Goal: Communication & Community: Answer question/provide support

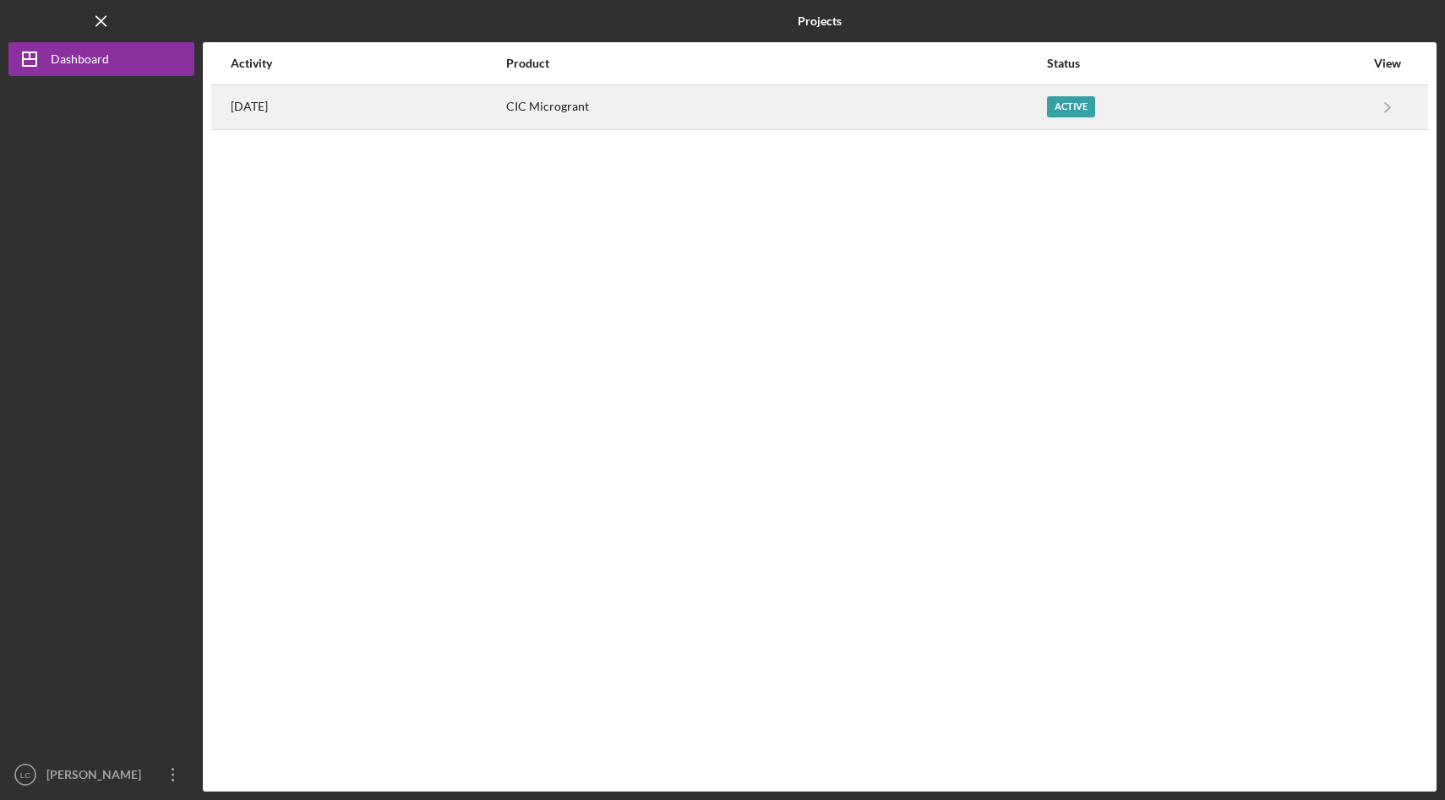
click at [320, 128] on div "1 week ago" at bounding box center [368, 107] width 274 height 42
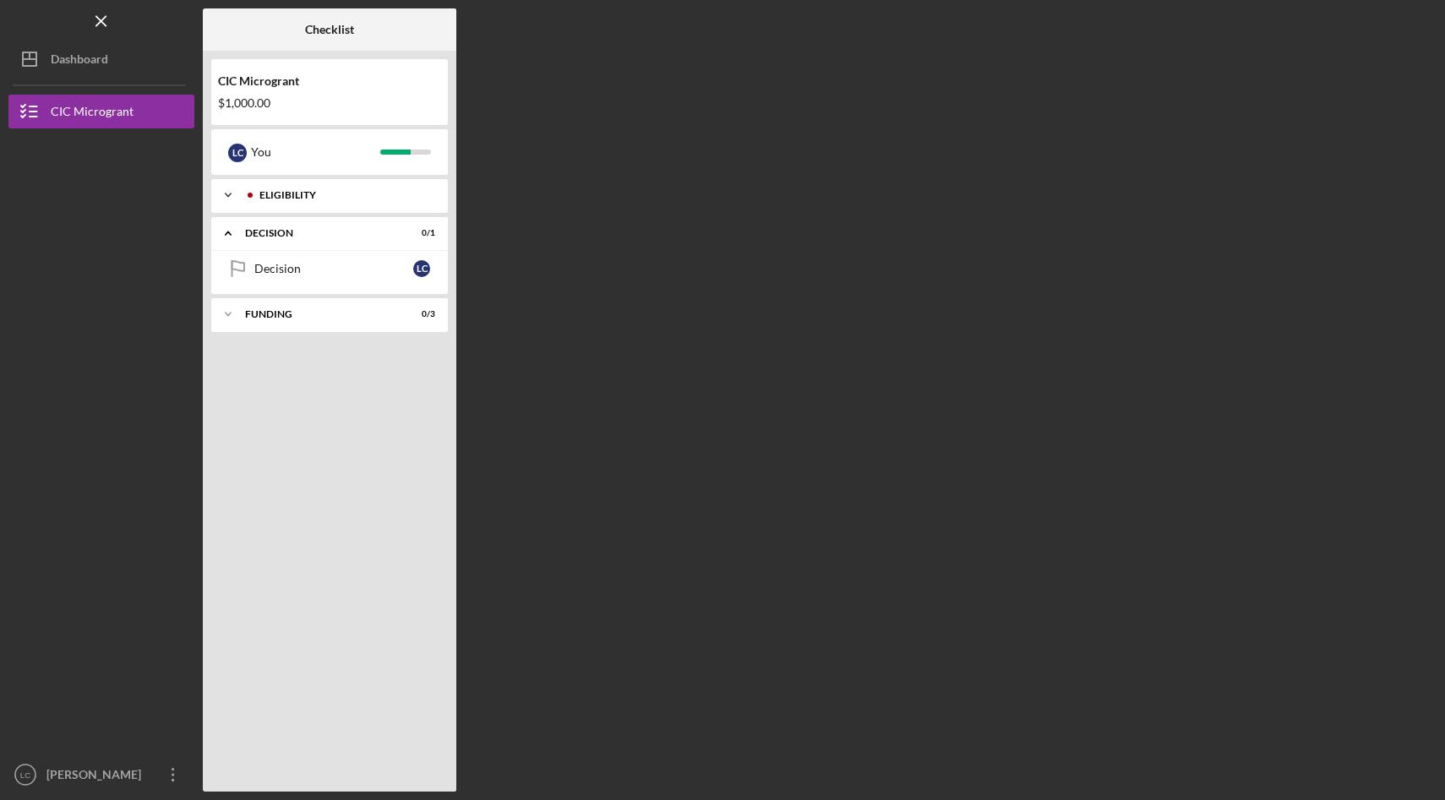
click at [306, 197] on div "ELIGIBILITY" at bounding box center [342, 195] width 167 height 10
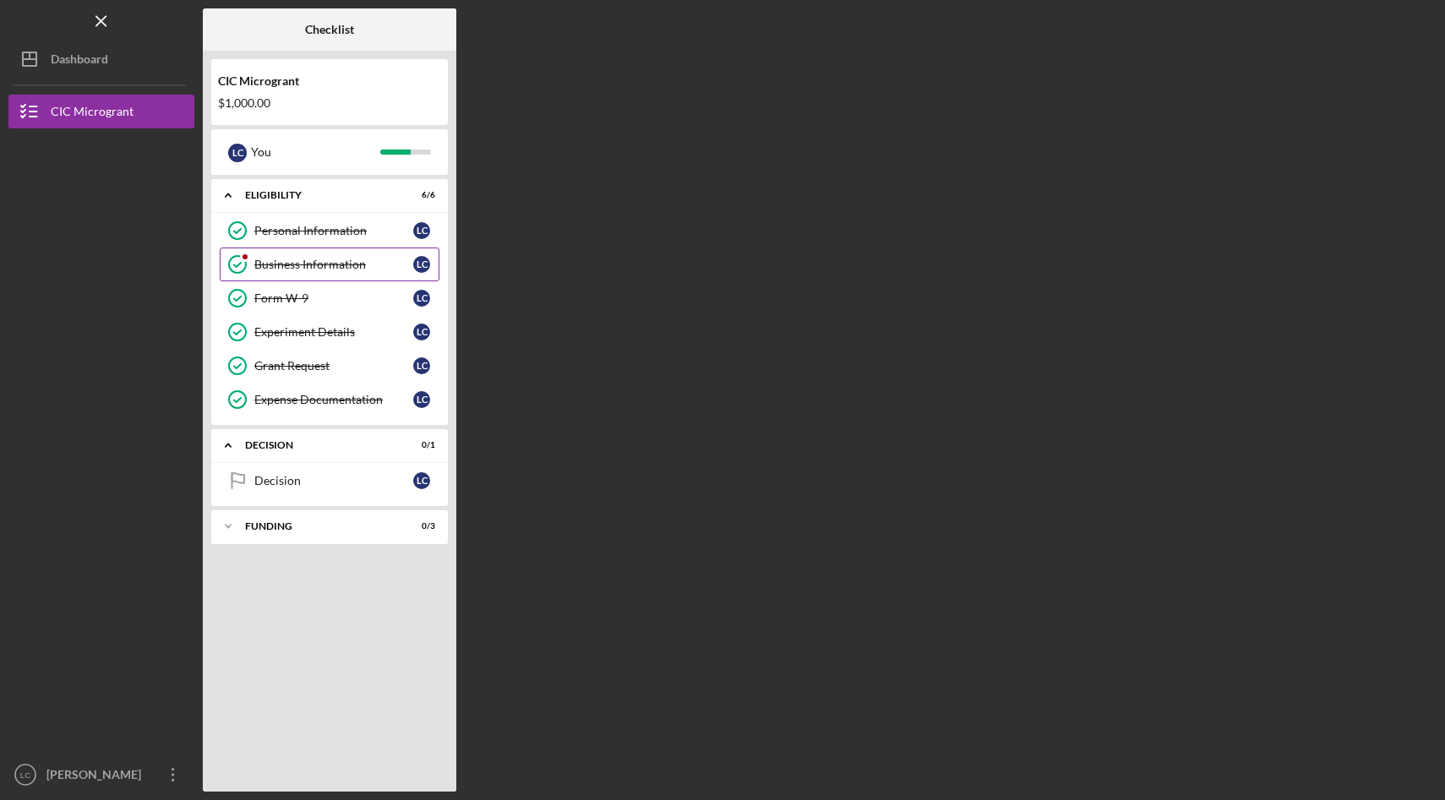
click at [242, 275] on icon "Business Information" at bounding box center [237, 264] width 42 height 42
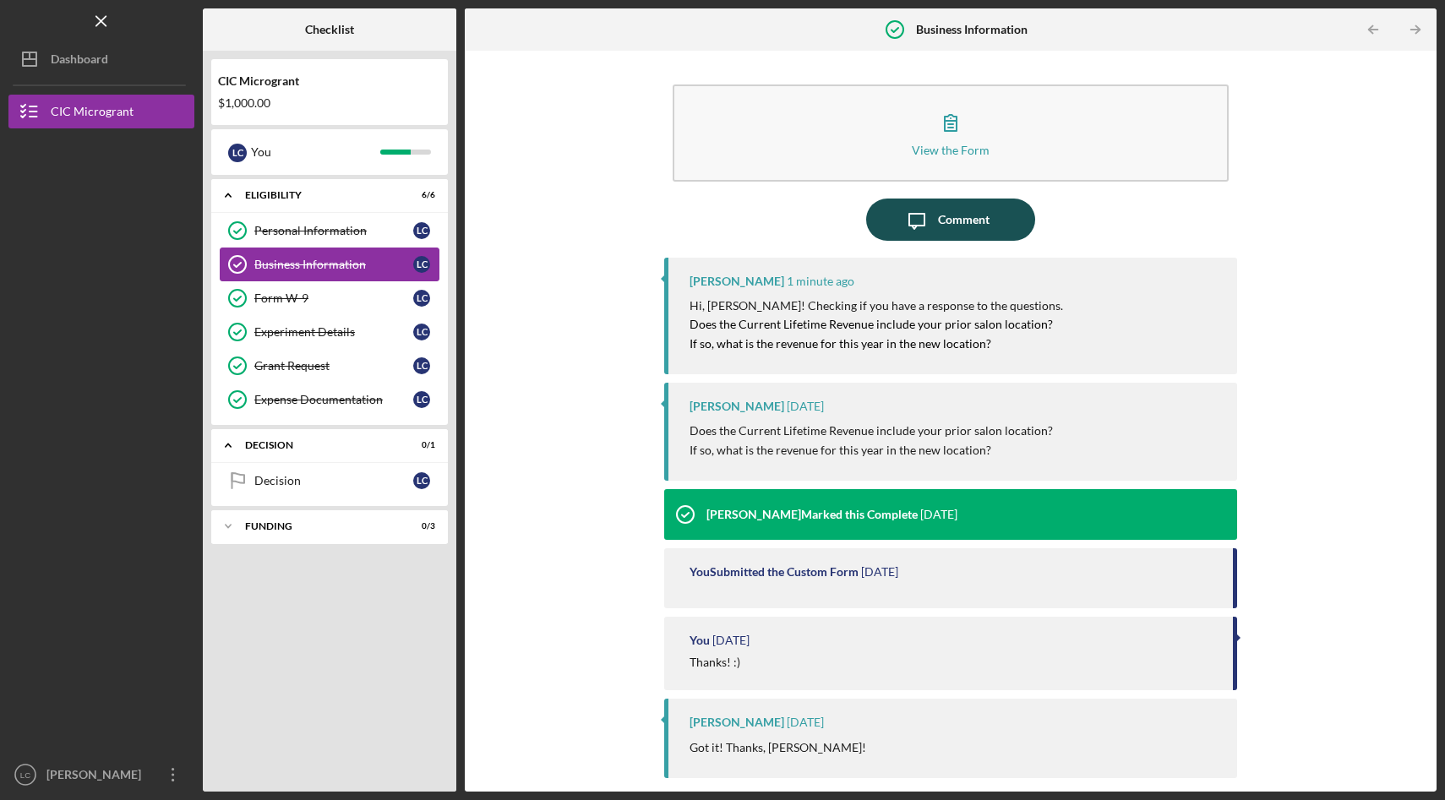
click at [999, 231] on button "Icon/Message Comment" at bounding box center [950, 220] width 169 height 42
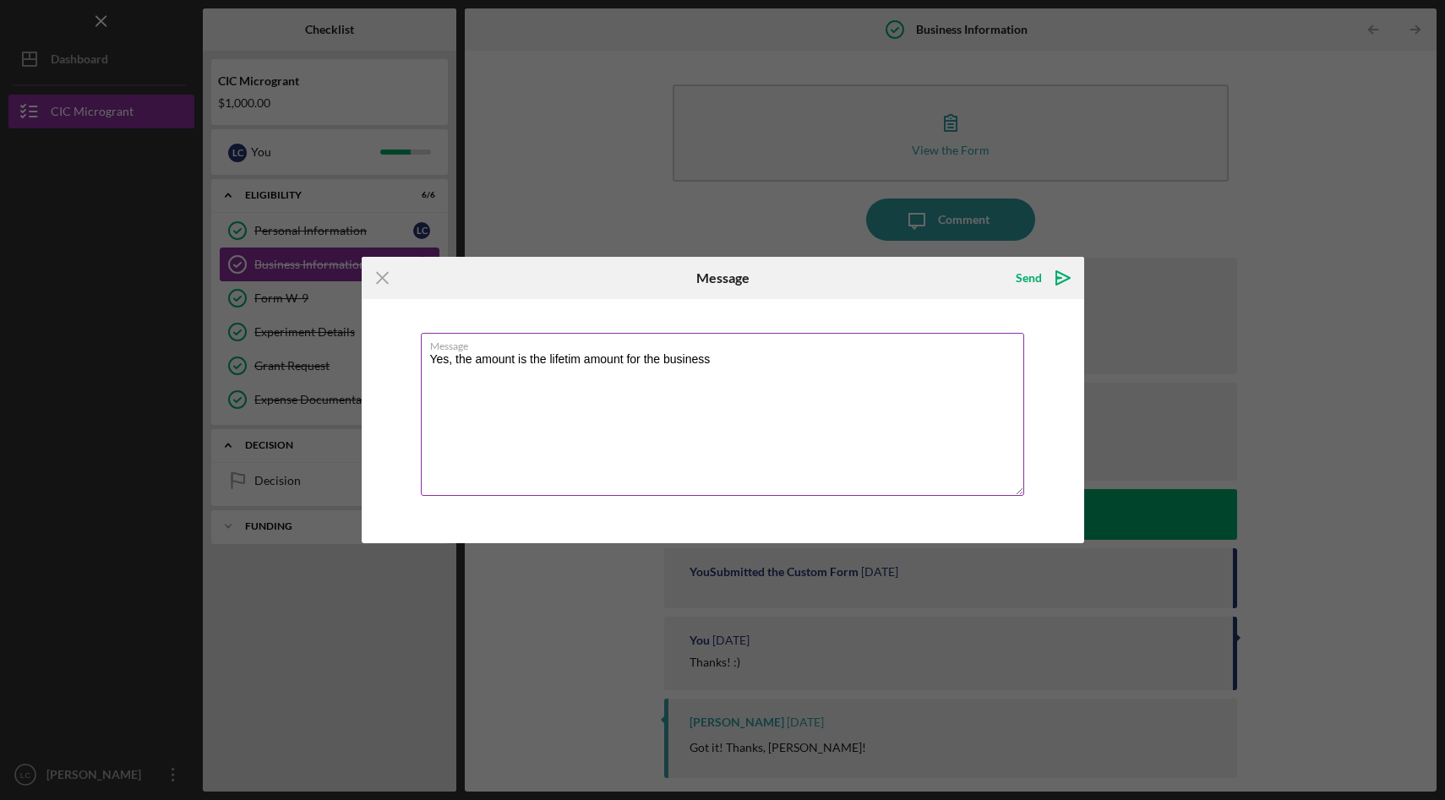
click at [580, 363] on textarea "Yes, the amount is the lifetim amount for the business" at bounding box center [722, 414] width 603 height 163
click at [716, 364] on textarea "Yes, the amount is the lifetime amount for the business" at bounding box center [722, 414] width 603 height 163
click at [901, 361] on textarea "Yes, the amount is the lifetime amount for the business. I had surgery after cl…" at bounding box center [722, 414] width 603 height 163
click at [993, 362] on textarea "Yes, the amount is the lifetime amount for the business. I had surgery after cl…" at bounding box center [722, 414] width 603 height 163
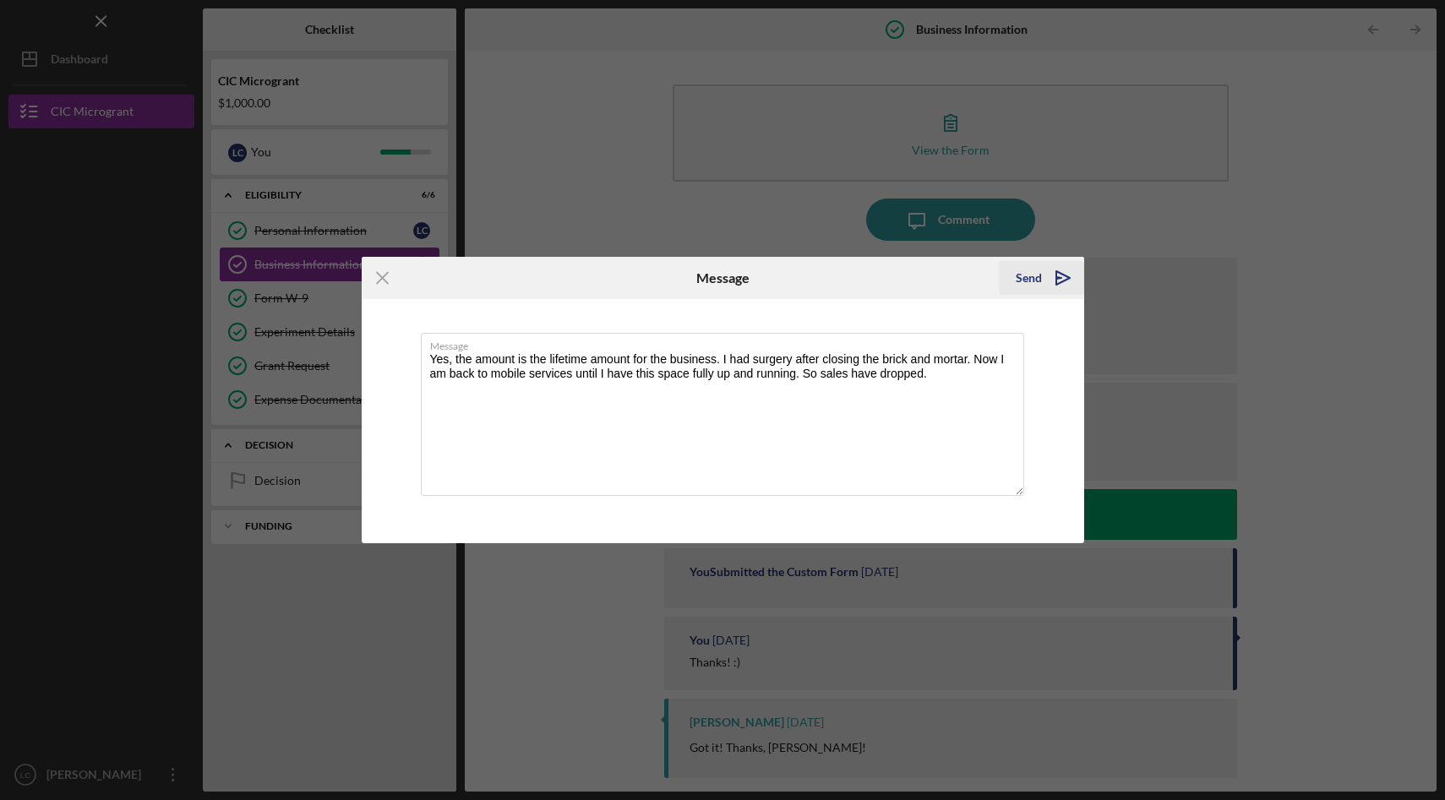
type textarea "Yes, the amount is the lifetime amount for the business. I had surgery after cl…"
click at [1065, 275] on icon "Icon/icon-invite-send" at bounding box center [1063, 278] width 42 height 42
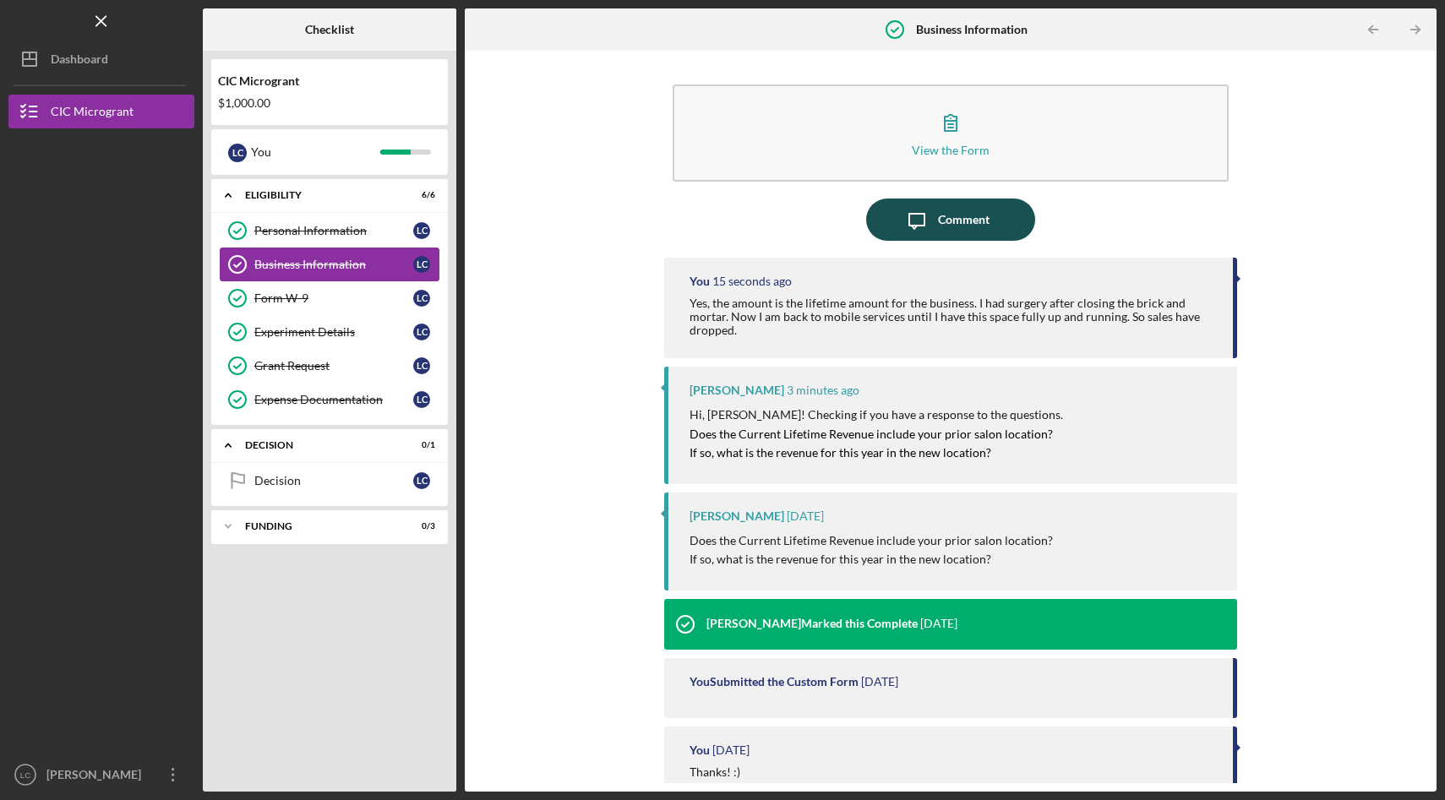
click at [875, 226] on button "Icon/Message Comment" at bounding box center [950, 220] width 169 height 42
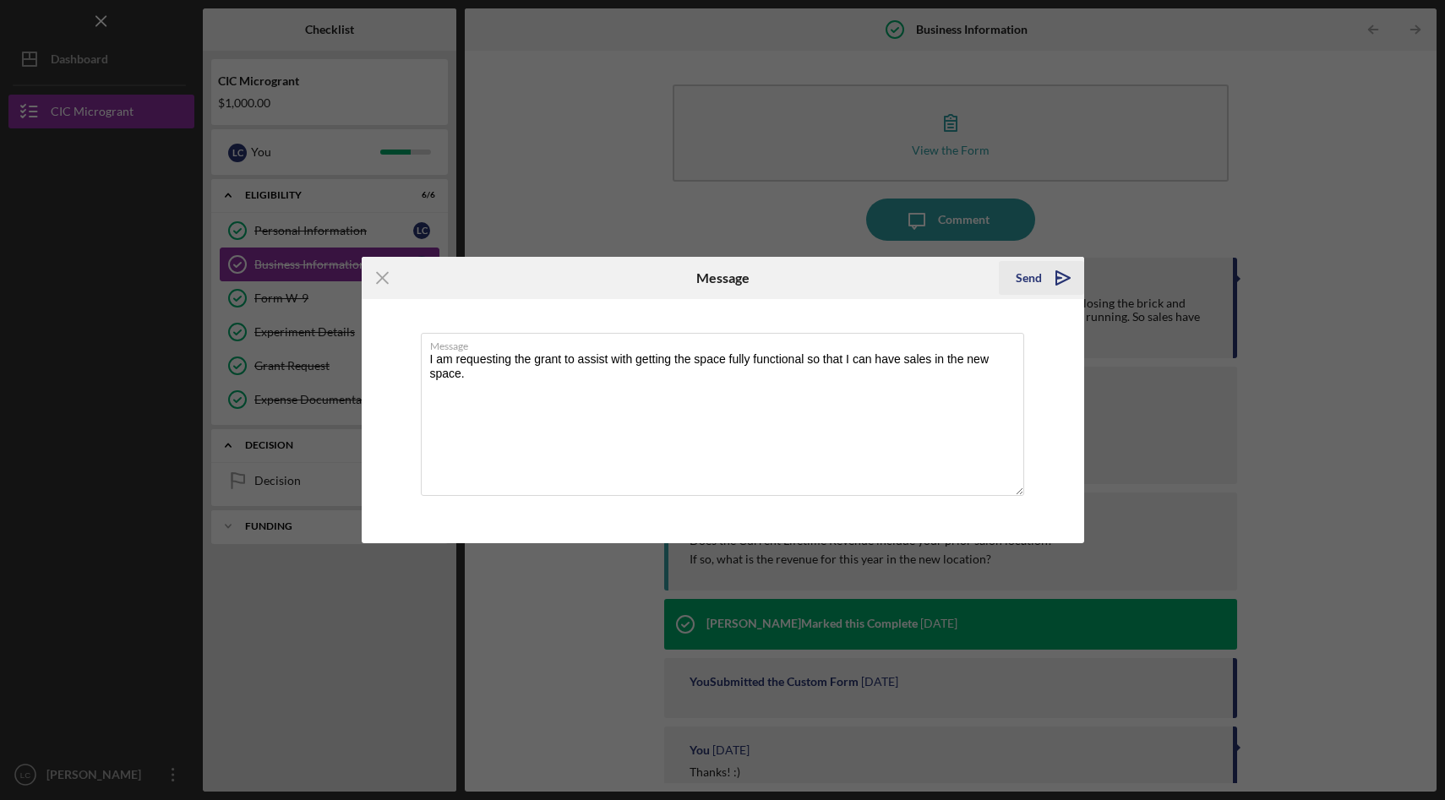
type textarea "I am requesting the grant to assist with getting the space fully functional so …"
click at [1081, 287] on div "Send Icon/icon-invite-send" at bounding box center [1041, 278] width 85 height 42
click at [1058, 279] on icon "Icon/icon-invite-send" at bounding box center [1063, 278] width 42 height 42
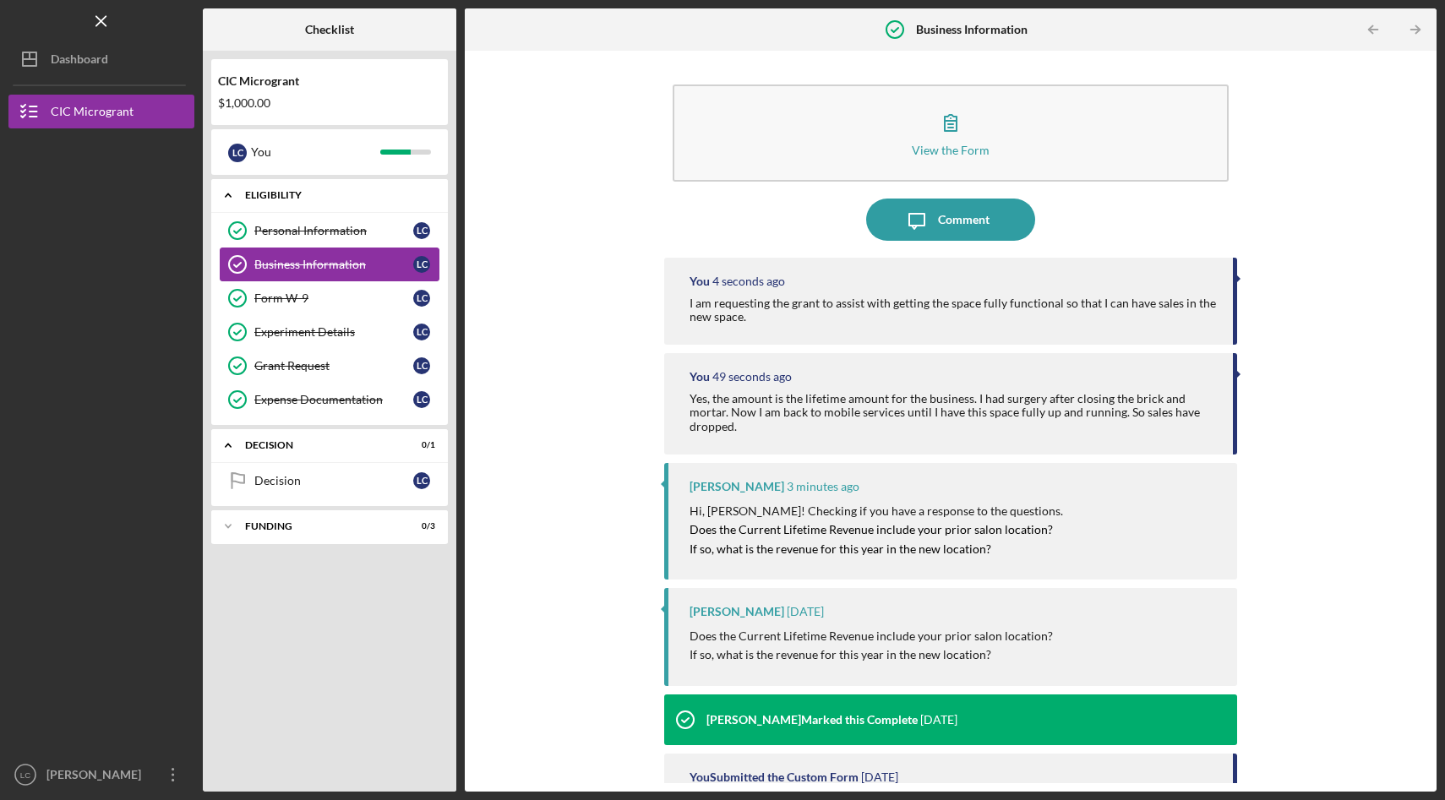
click at [228, 194] on polyline at bounding box center [228, 195] width 5 height 3
